Goal: Task Accomplishment & Management: Use online tool/utility

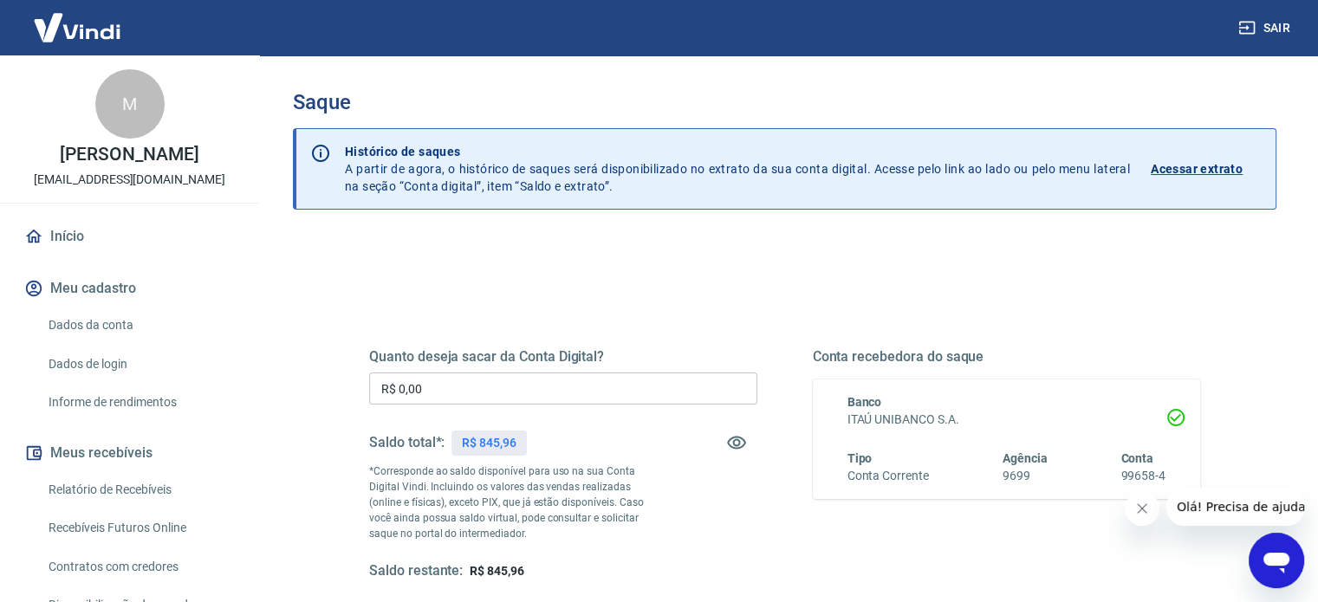
click at [523, 390] on input "R$ 0,00" at bounding box center [563, 388] width 388 height 32
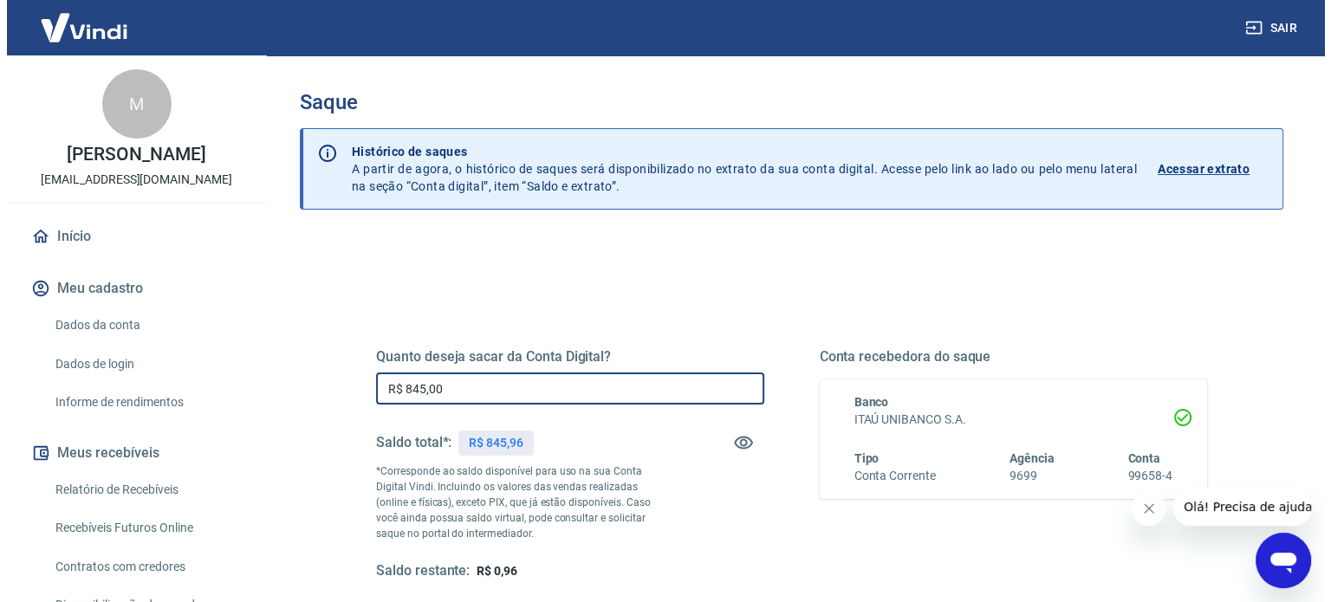
scroll to position [173, 0]
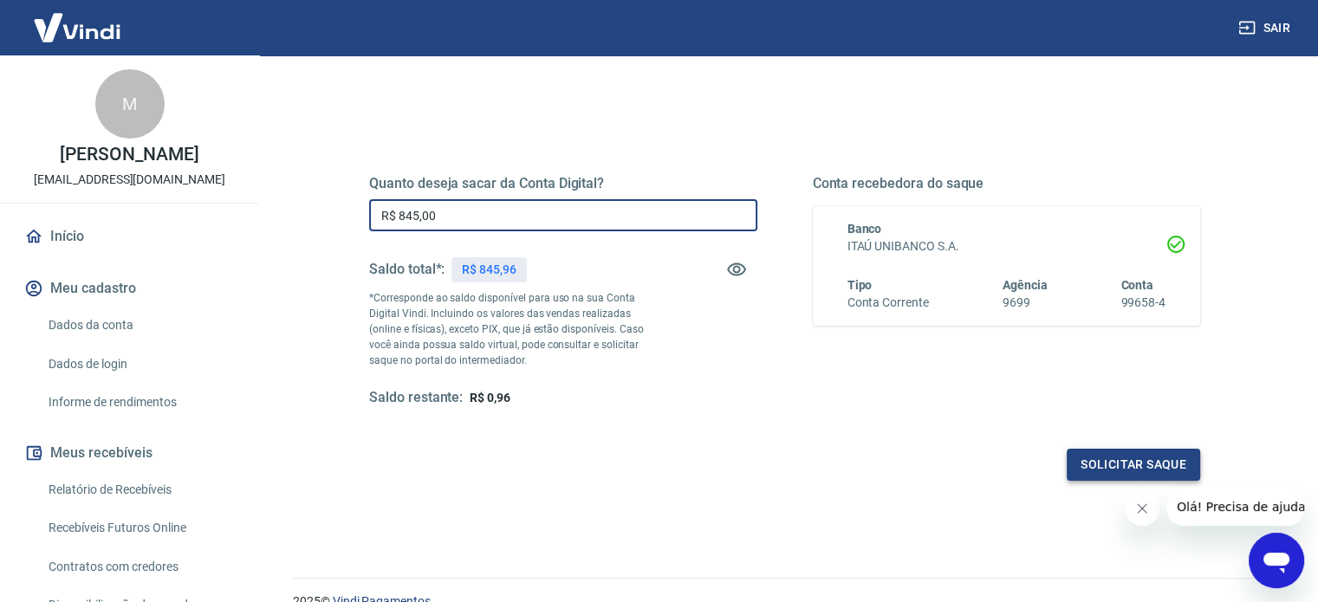
type input "R$ 845,00"
click at [1102, 457] on button "Solicitar saque" at bounding box center [1132, 465] width 133 height 32
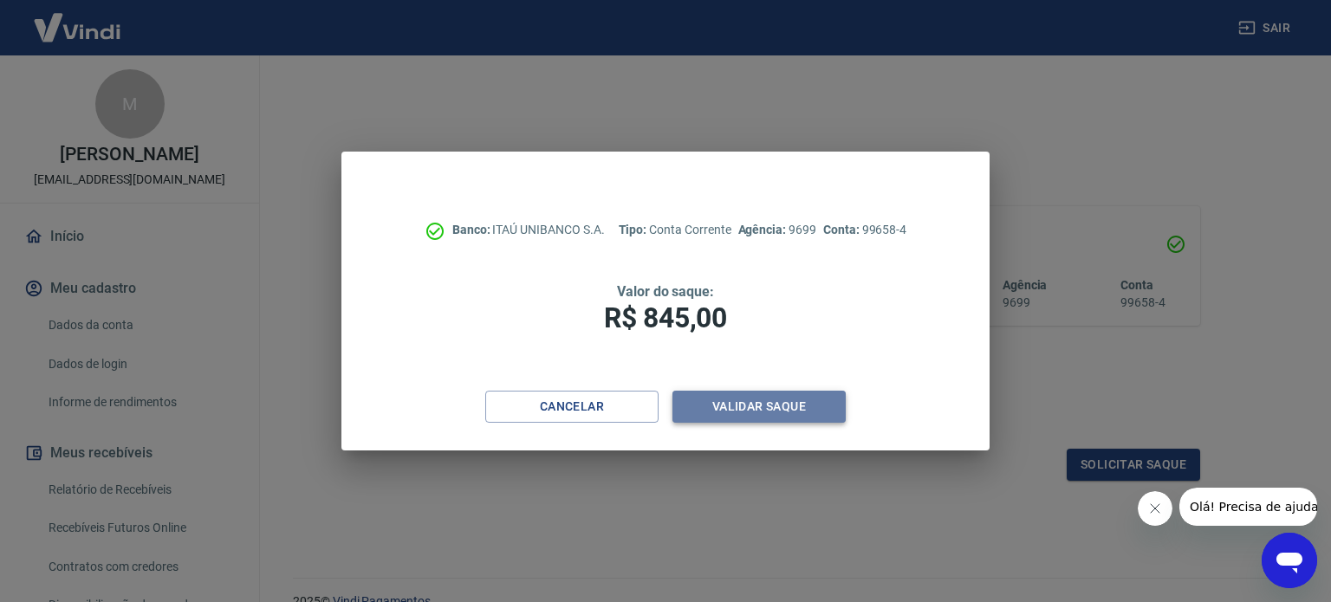
click at [780, 411] on button "Validar saque" at bounding box center [758, 407] width 173 height 32
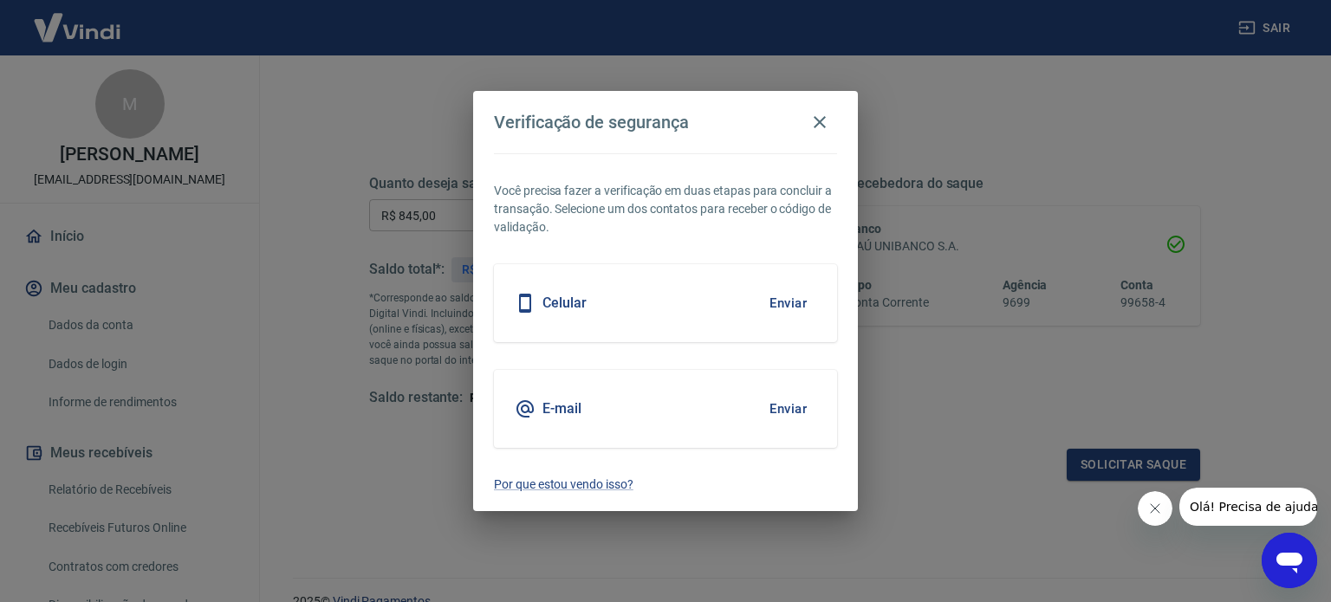
click at [807, 303] on button "Enviar" at bounding box center [788, 303] width 56 height 36
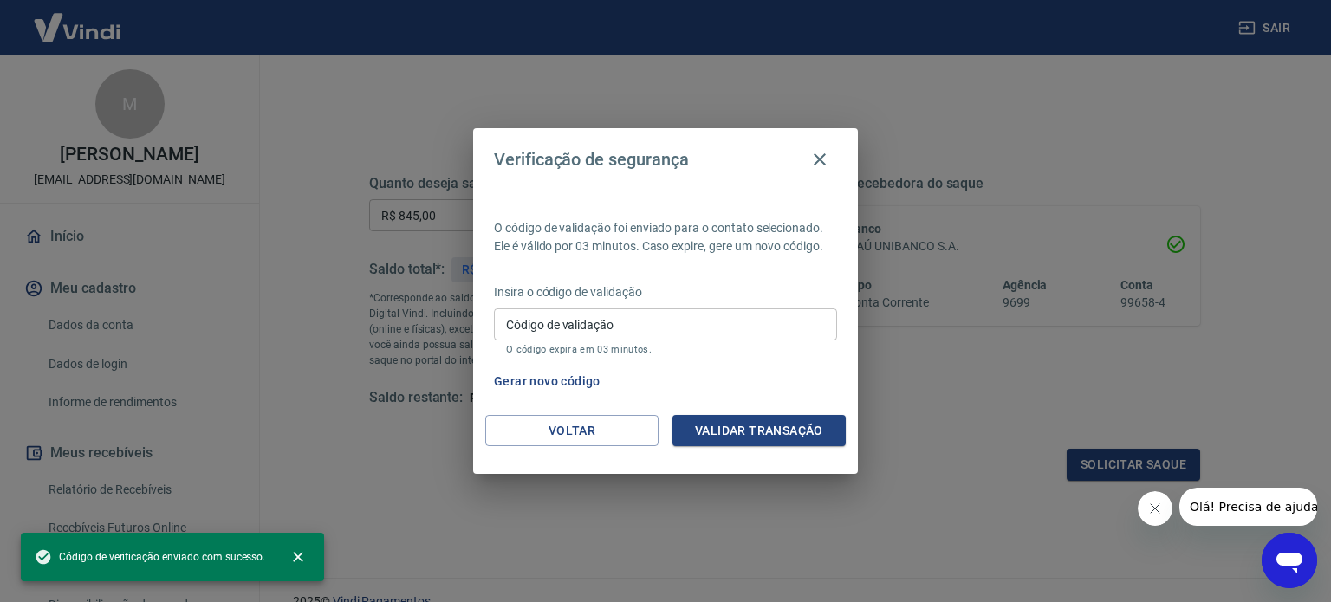
click at [586, 332] on input "Código de validação" at bounding box center [665, 324] width 343 height 32
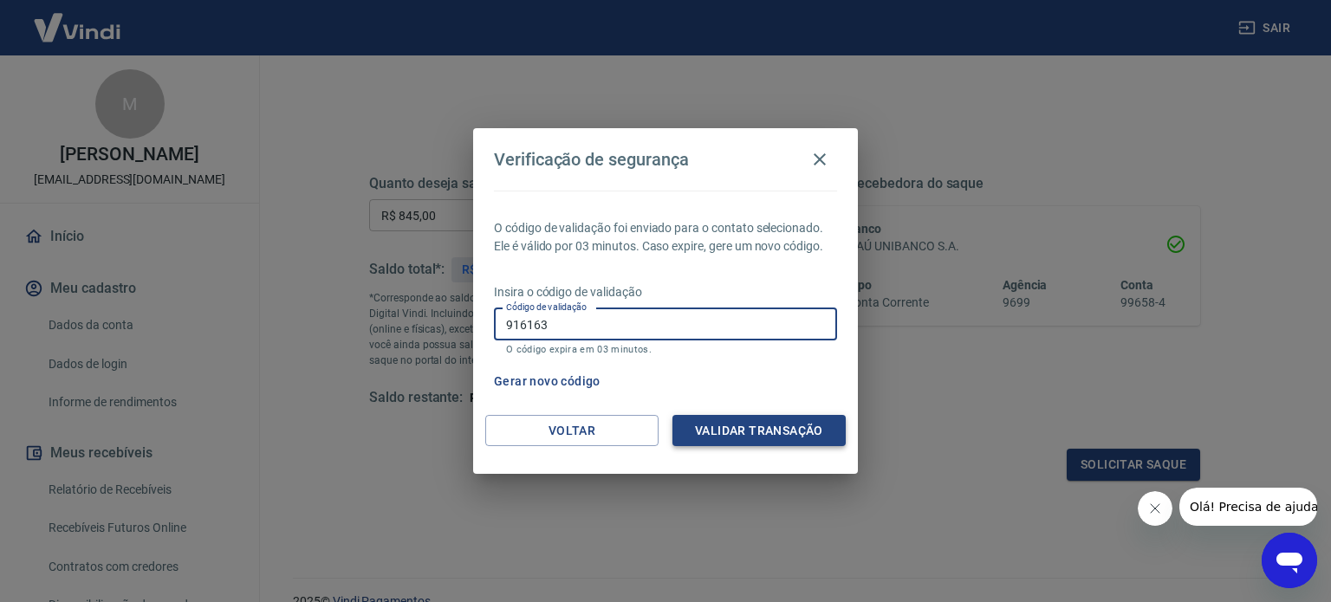
click at [715, 435] on button "Validar transação" at bounding box center [758, 431] width 173 height 32
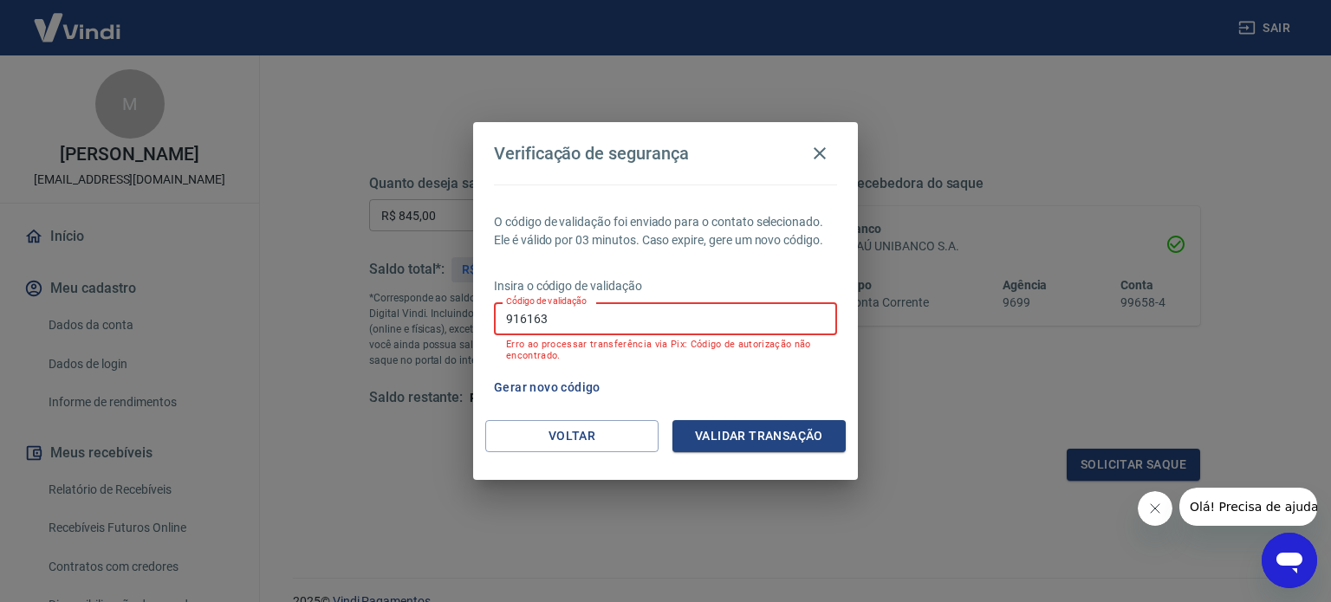
drag, startPoint x: 647, startPoint y: 308, endPoint x: 411, endPoint y: 300, distance: 235.8
click at [411, 300] on div "Verificação de segurança O código de validação foi enviado para o contato selec…" at bounding box center [665, 301] width 1331 height 602
type input "916163"
click at [741, 431] on button "Validar transação" at bounding box center [758, 436] width 173 height 32
click at [587, 435] on button "Voltar" at bounding box center [571, 436] width 173 height 32
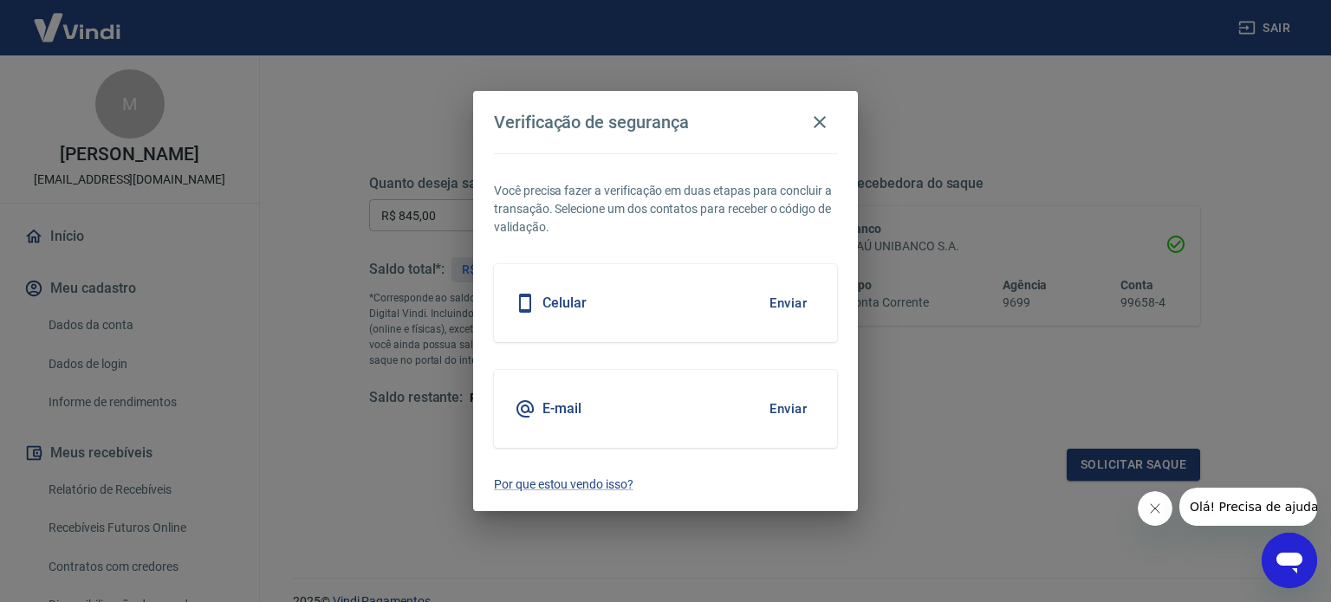
click at [773, 297] on button "Enviar" at bounding box center [788, 303] width 56 height 36
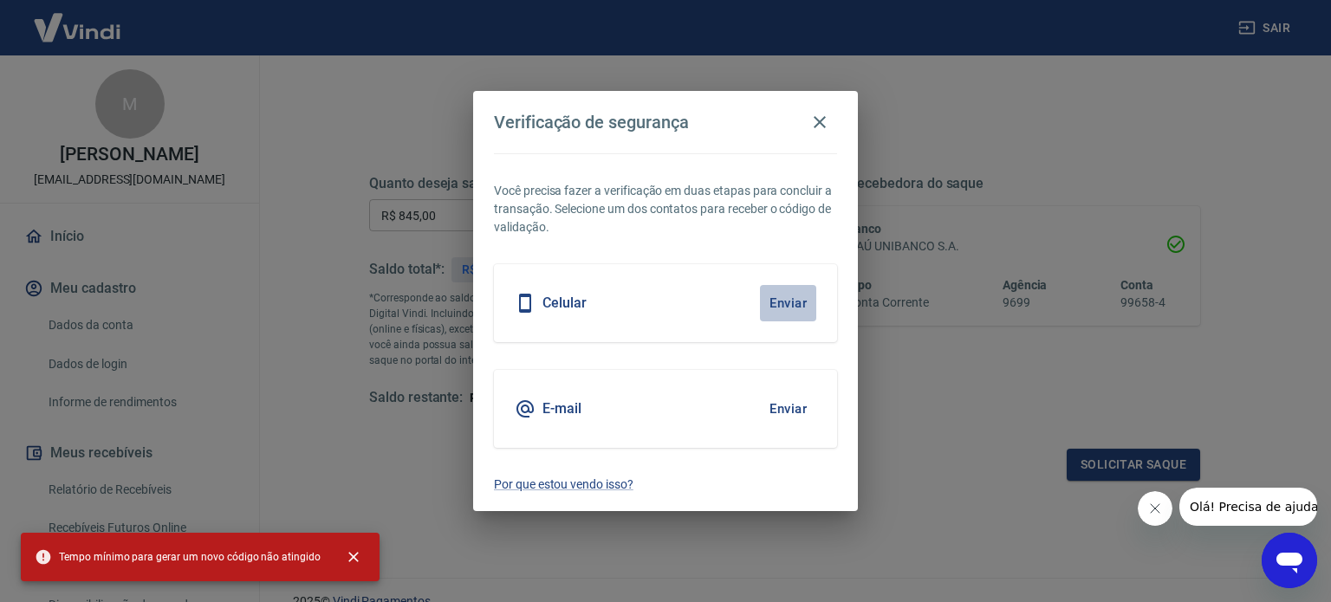
click at [800, 299] on button "Enviar" at bounding box center [788, 303] width 56 height 36
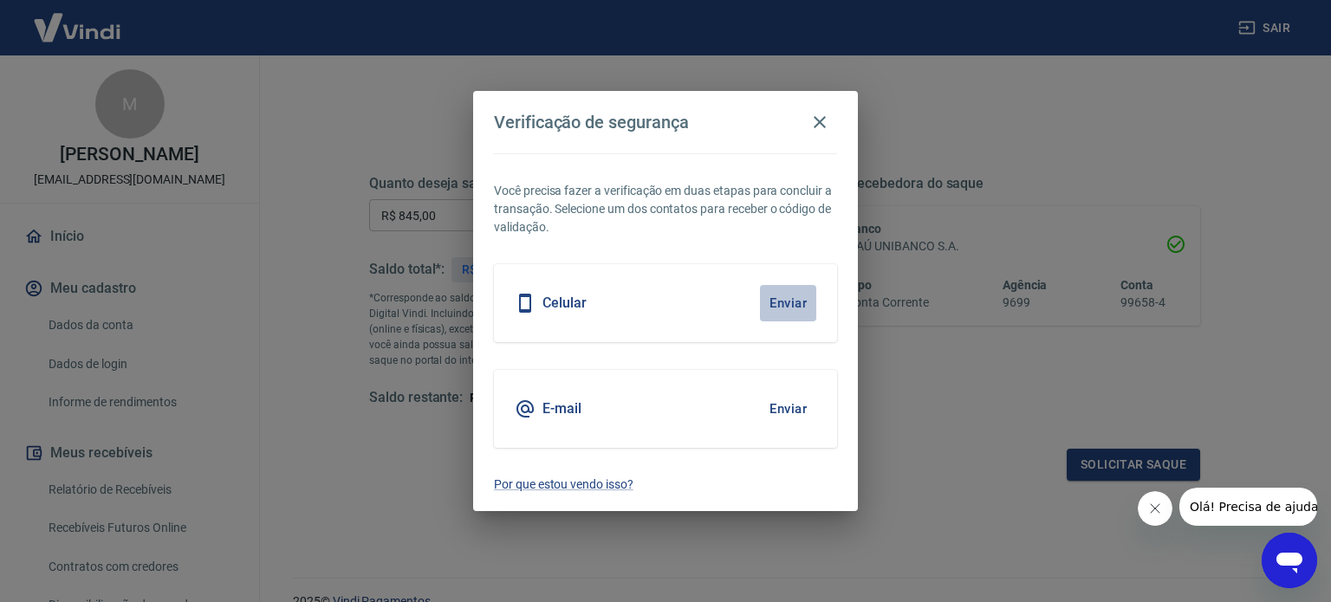
click at [785, 307] on button "Enviar" at bounding box center [788, 303] width 56 height 36
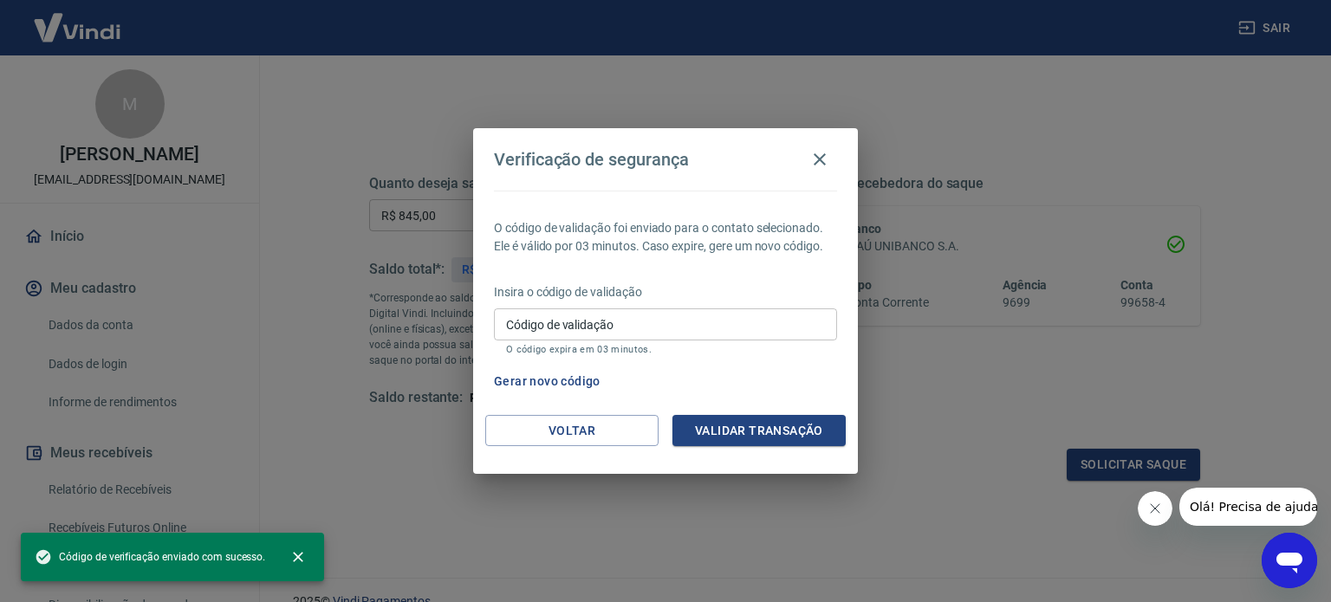
click at [741, 321] on input "Código de validação" at bounding box center [665, 324] width 343 height 32
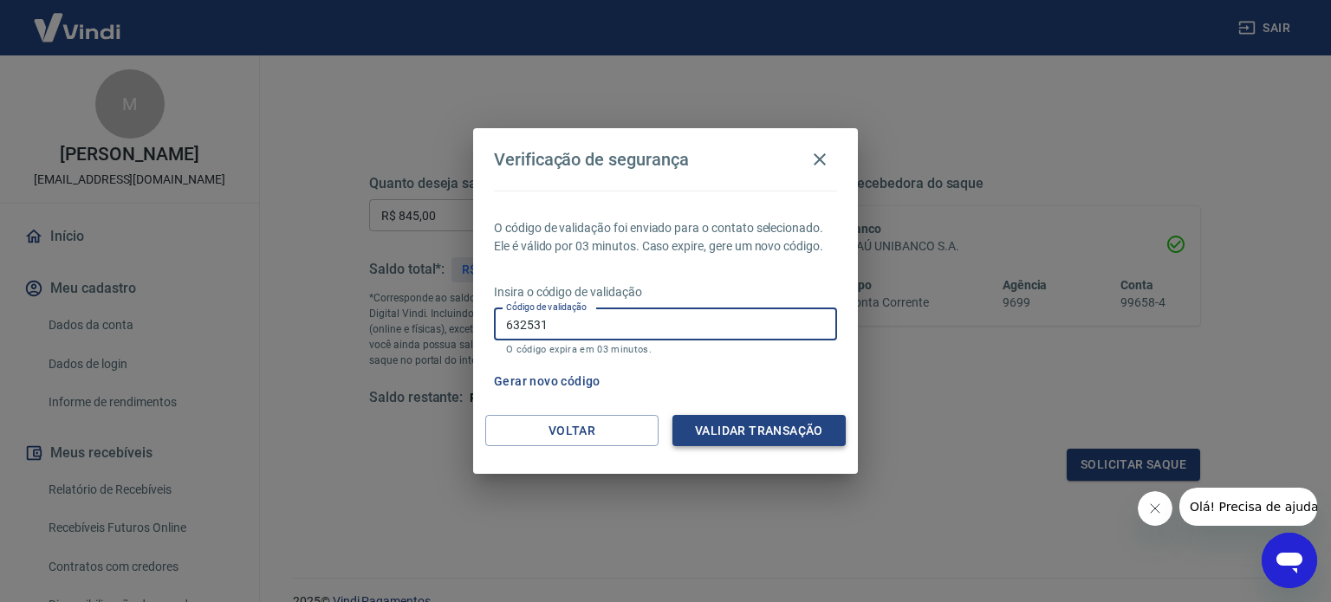
type input "632531"
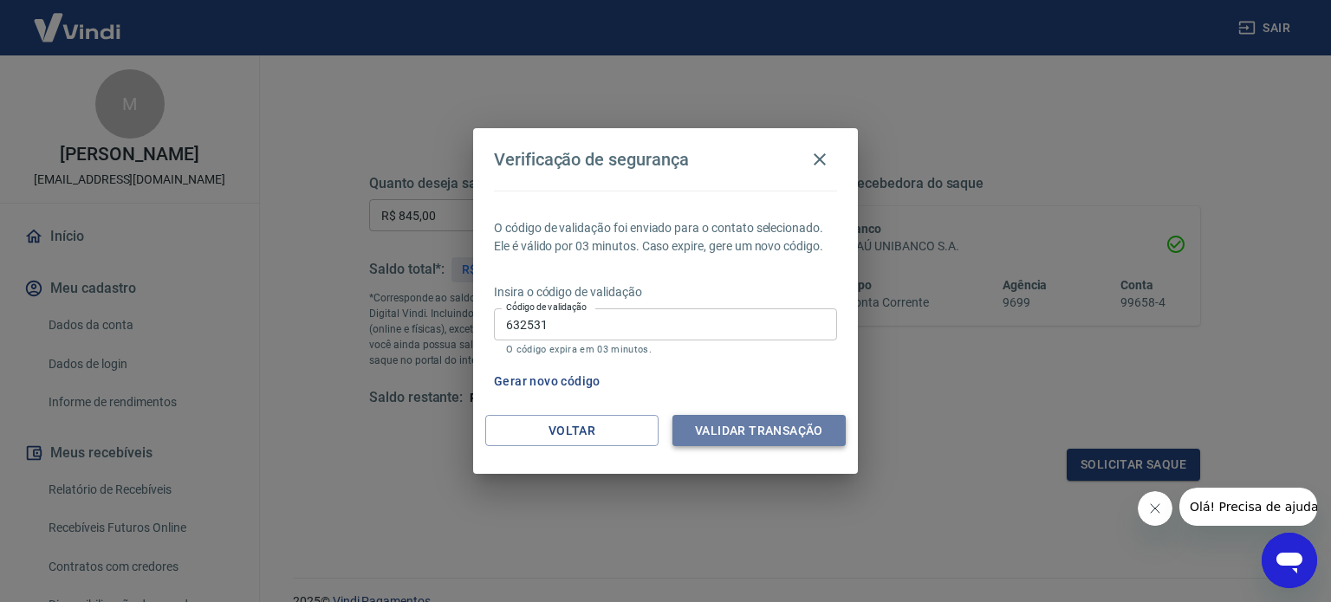
click at [736, 418] on button "Validar transação" at bounding box center [758, 431] width 173 height 32
